Goal: Find specific page/section: Find specific page/section

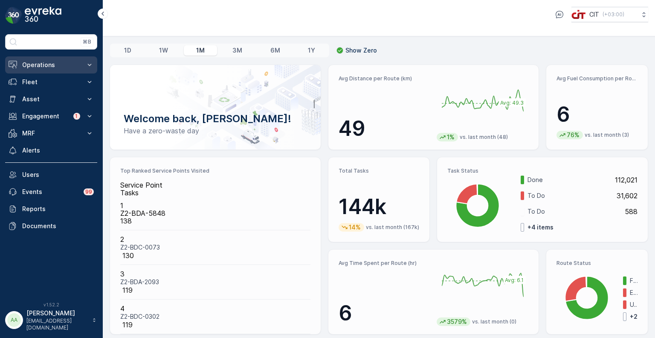
click at [34, 64] on p "Operations" at bounding box center [51, 65] width 58 height 9
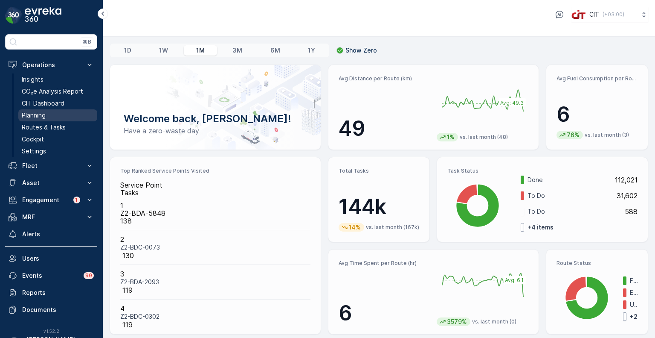
click at [37, 112] on p "Planning" at bounding box center [34, 115] width 24 height 9
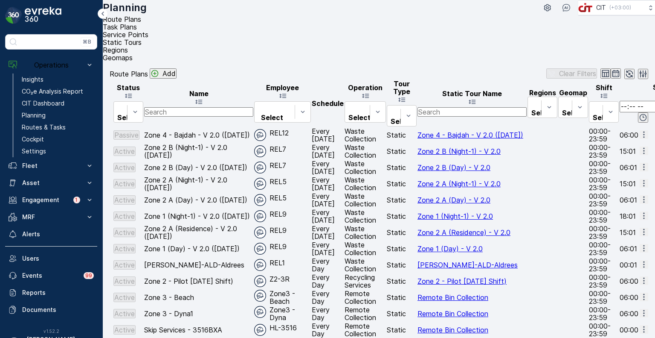
click at [149, 31] on span "Service Points" at bounding box center [126, 34] width 46 height 9
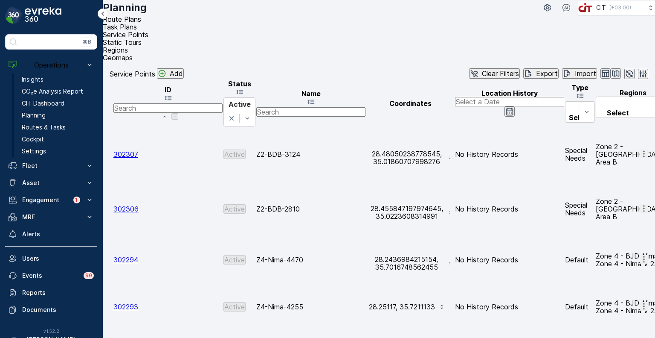
click at [317, 107] on input "text" at bounding box center [310, 111] width 109 height 9
type input "z2-m"
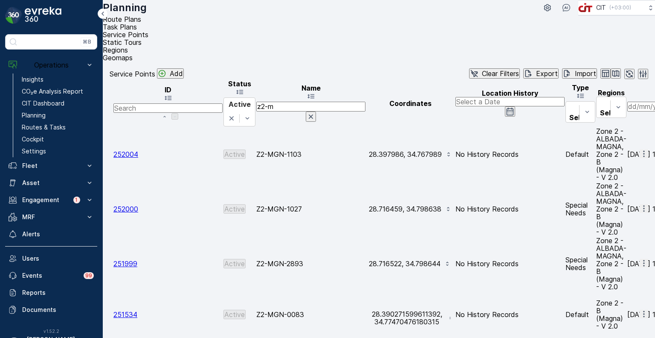
click at [612, 69] on icon "button" at bounding box center [616, 73] width 9 height 9
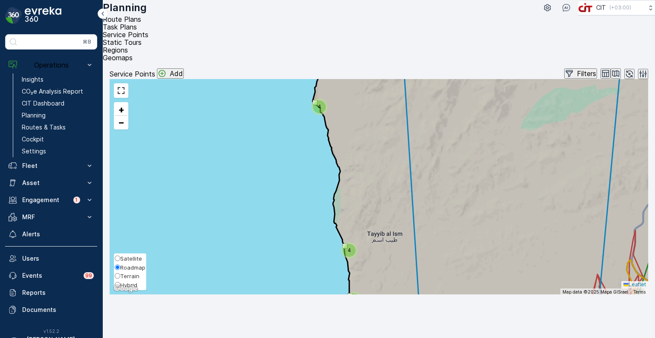
click at [125, 288] on span "Hybrid" at bounding box center [128, 284] width 17 height 7
click at [120, 287] on input "Hybrid" at bounding box center [118, 285] width 6 height 6
radio input "true"
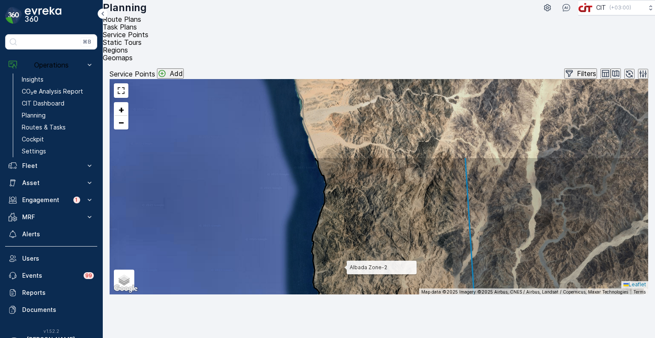
drag, startPoint x: 346, startPoint y: 155, endPoint x: 345, endPoint y: 259, distance: 104.1
click at [345, 259] on icon at bounding box center [507, 310] width 390 height 307
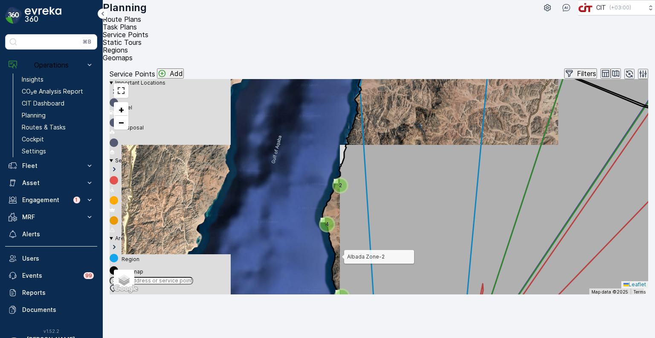
drag, startPoint x: 347, startPoint y: 237, endPoint x: 342, endPoint y: 250, distance: 14.4
click at [342, 250] on icon at bounding box center [505, 217] width 387 height 307
